Goal: Use online tool/utility: Utilize a website feature to perform a specific function

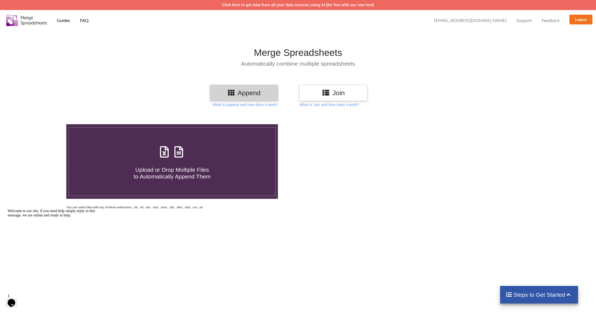
click at [169, 160] on h4 "Upload or Drop Multiple Files to Automatically Append Them" at bounding box center [172, 170] width 206 height 21
click at [43, 124] on input "Upload or Drop Multiple Files to Automatically Append Them" at bounding box center [43, 124] width 0 height 0
type input "C:\fakepath\export-91.xlsx"
click at [314, 237] on div "Reading Files... You can select files with any of these extensions: .xls, .xlt,…" at bounding box center [298, 269] width 596 height 313
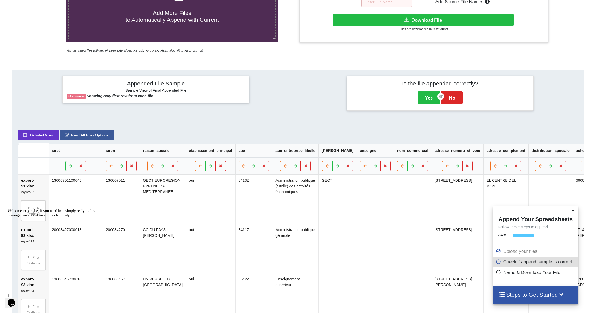
scroll to position [155, 0]
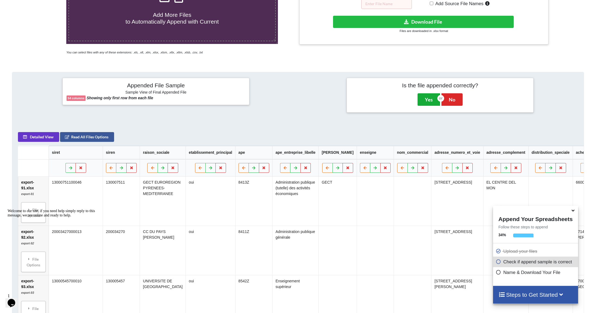
click at [432, 101] on button "Yes" at bounding box center [428, 99] width 23 height 12
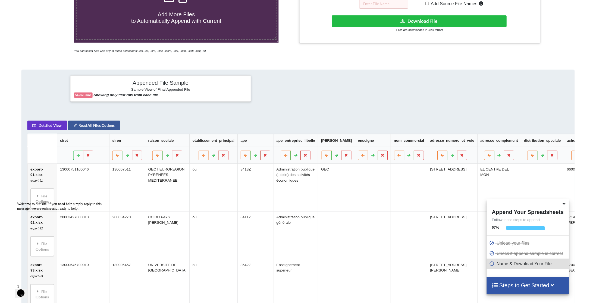
scroll to position [124, 0]
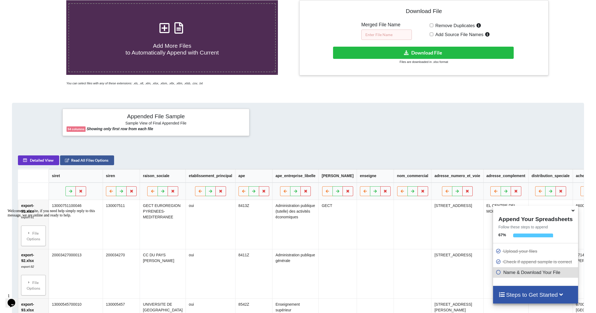
click at [390, 31] on input "text" at bounding box center [386, 35] width 51 height 10
type input "test 91 100"
click at [427, 51] on button "Download File" at bounding box center [423, 53] width 181 height 12
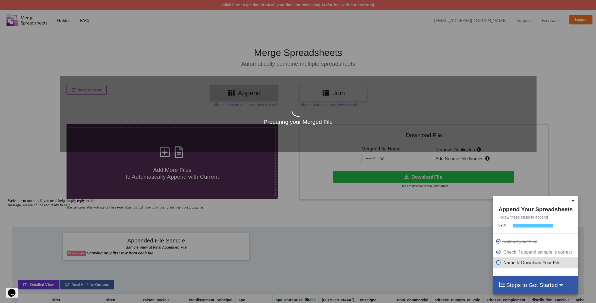
scroll to position [1, 0]
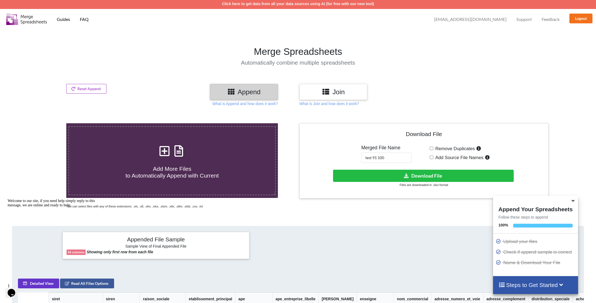
click at [92, 91] on button "Reset Append" at bounding box center [86, 89] width 40 height 10
click at [73, 64] on button "Reset Append" at bounding box center [71, 63] width 35 height 10
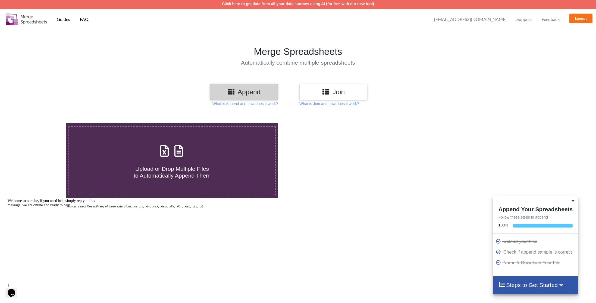
click at [183, 157] on span at bounding box center [172, 151] width 29 height 13
click at [43, 123] on input "Upload or Drop Multiple Files to Automatically Append Them" at bounding box center [43, 123] width 0 height 0
type input "C:\fakepath\export-101.xlsx"
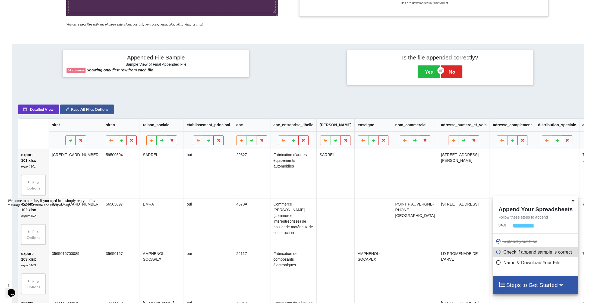
scroll to position [227, 0]
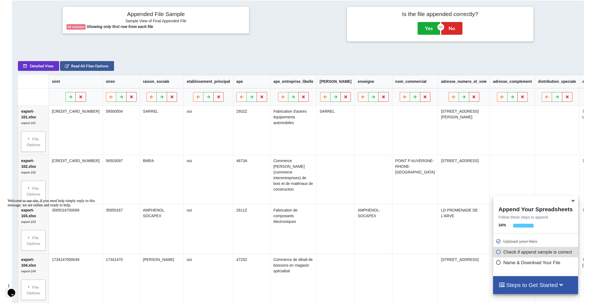
click at [430, 29] on button "Yes" at bounding box center [429, 28] width 23 height 12
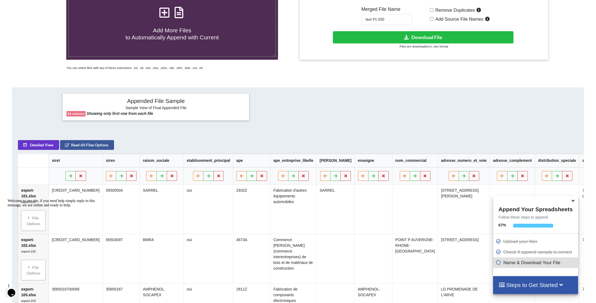
scroll to position [124, 0]
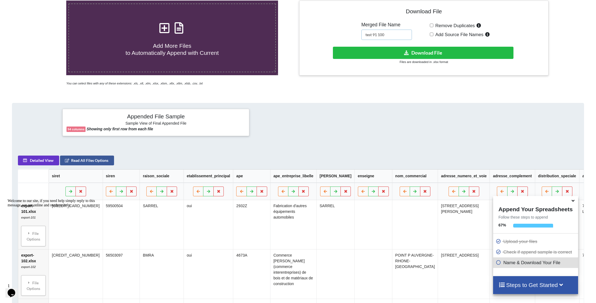
click at [391, 33] on input "test 91 100" at bounding box center [387, 35] width 51 height 10
type input "test 101 110"
click at [426, 51] on button "Download File" at bounding box center [423, 53] width 181 height 12
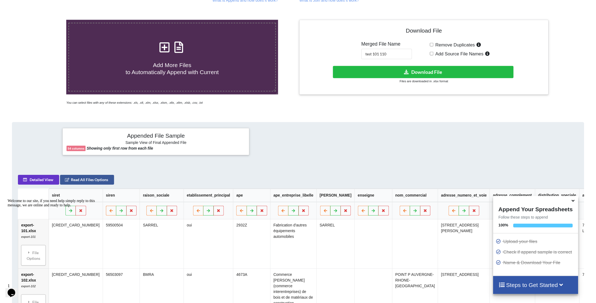
scroll to position [0, 0]
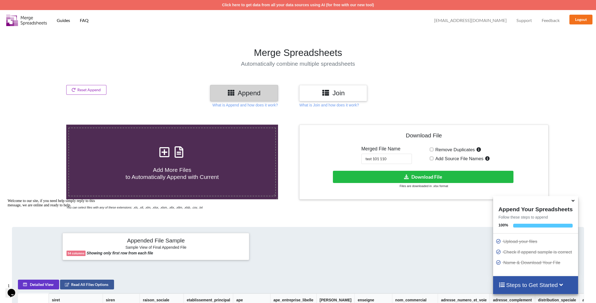
click at [85, 90] on button "Reset Append" at bounding box center [86, 90] width 40 height 10
click at [73, 65] on button "Reset Append" at bounding box center [71, 64] width 35 height 10
